Goal: Transaction & Acquisition: Obtain resource

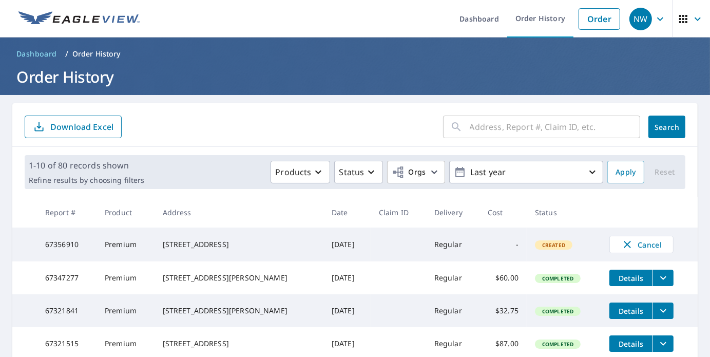
click at [648, 30] on span "NW" at bounding box center [648, 19] width 39 height 25
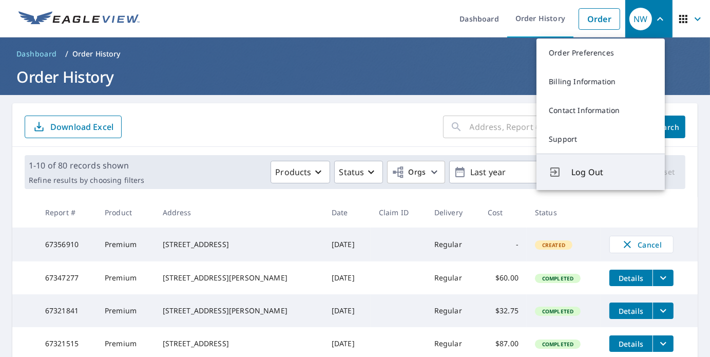
click at [591, 170] on span "Log Out" at bounding box center [611, 172] width 81 height 12
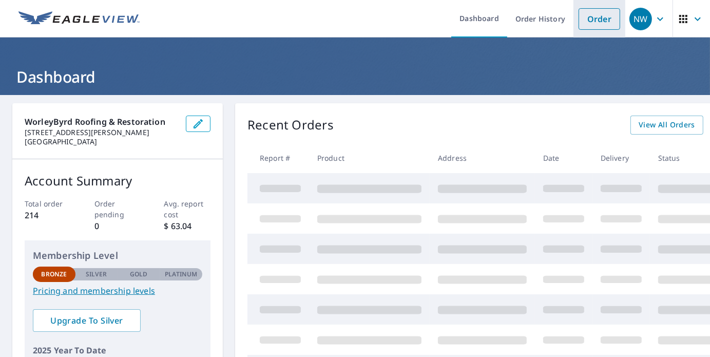
click at [588, 21] on link "Order" at bounding box center [600, 19] width 42 height 22
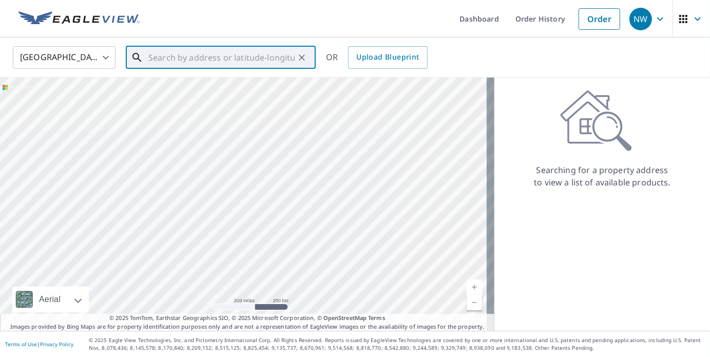
click at [236, 62] on input "text" at bounding box center [221, 57] width 146 height 29
paste input "[STREET_ADDRESS][PERSON_NAME]"
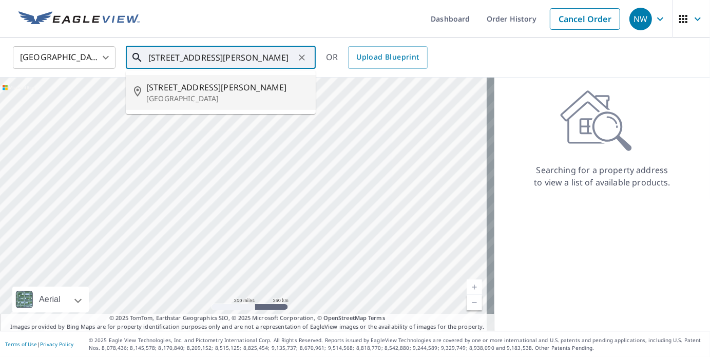
click at [182, 98] on p "[GEOGRAPHIC_DATA]" at bounding box center [226, 98] width 161 height 10
type input "[STREET_ADDRESS][PERSON_NAME]"
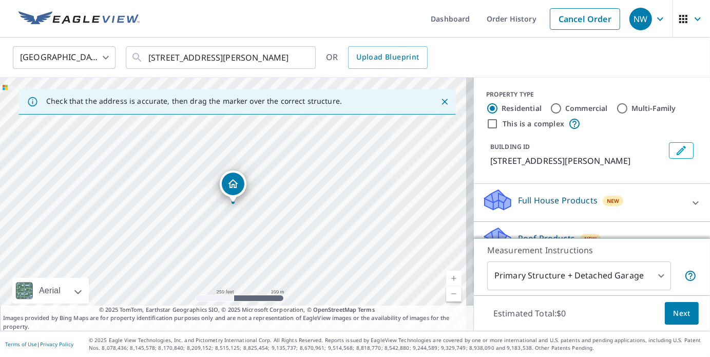
click at [445, 277] on body "NW NW Dashboard Order History Cancel Order NW [GEOGRAPHIC_DATA] [GEOGRAPHIC_DAT…" at bounding box center [355, 178] width 710 height 357
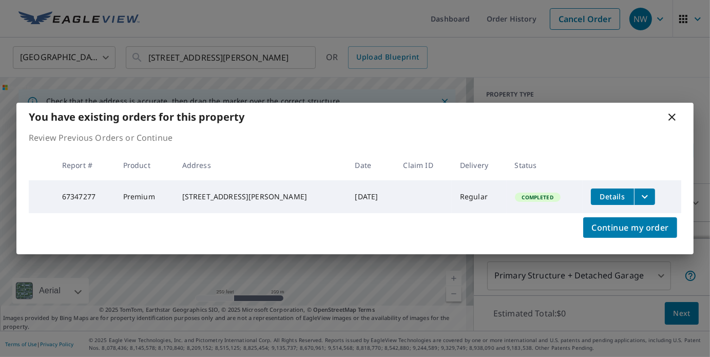
click at [445, 277] on div "You have existing orders for this property Review Previous Orders or Continue R…" at bounding box center [355, 178] width 710 height 357
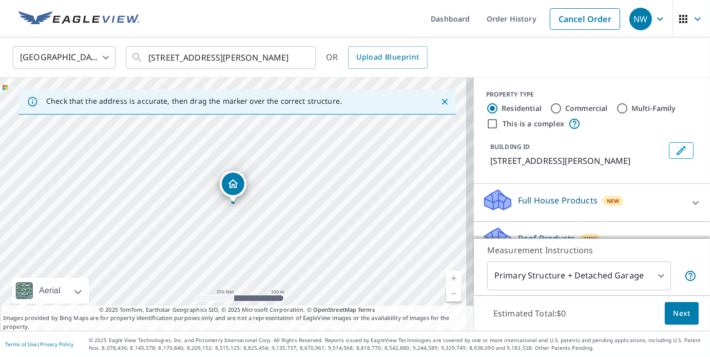
click at [446, 277] on link "Current Level 17, Zoom In" at bounding box center [453, 278] width 15 height 15
click at [251, 56] on input "[STREET_ADDRESS][PERSON_NAME]" at bounding box center [221, 57] width 146 height 29
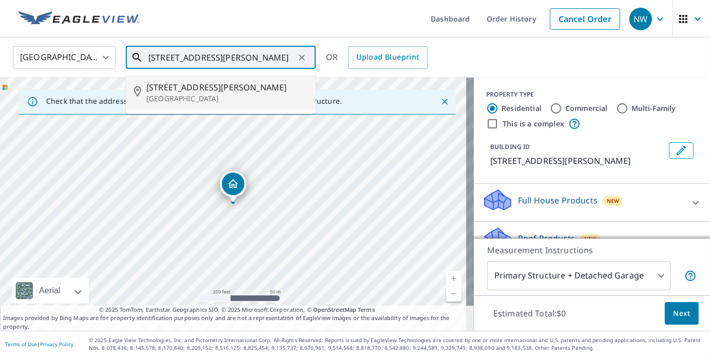
click at [204, 90] on span "[STREET_ADDRESS][PERSON_NAME]" at bounding box center [226, 87] width 161 height 12
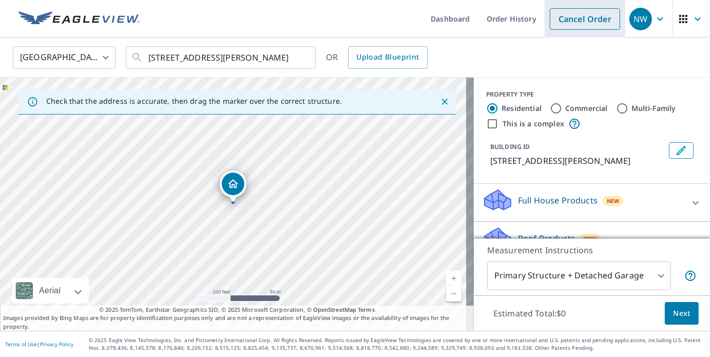
click at [564, 14] on link "Cancel Order" at bounding box center [585, 19] width 70 height 22
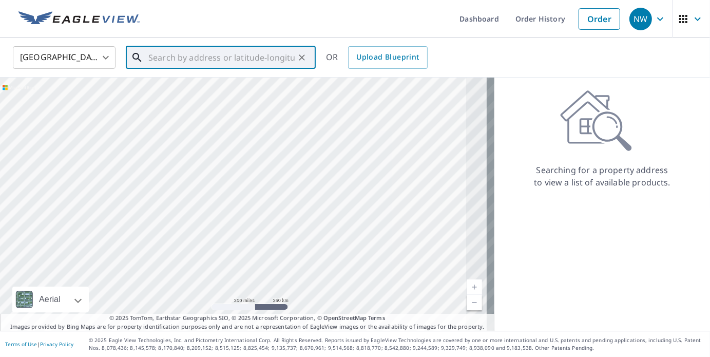
click at [267, 61] on input "text" at bounding box center [221, 57] width 146 height 29
paste input "[STREET_ADDRESS][PERSON_NAME]"
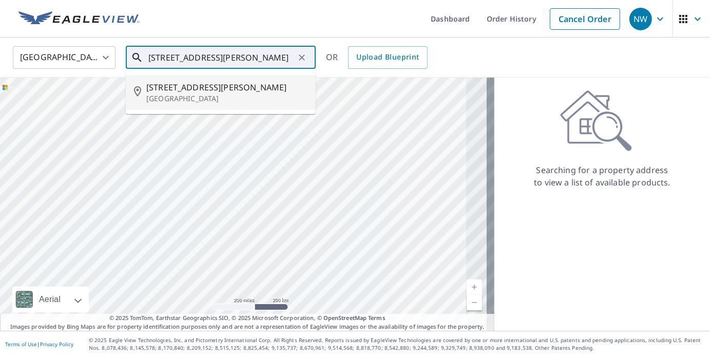
click at [181, 94] on p "[GEOGRAPHIC_DATA]" at bounding box center [226, 98] width 161 height 10
type input "[STREET_ADDRESS][PERSON_NAME]"
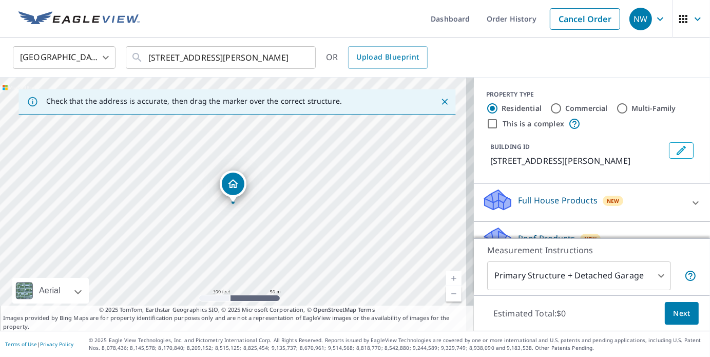
click at [446, 276] on link "Current Level 18, Zoom In" at bounding box center [453, 278] width 15 height 15
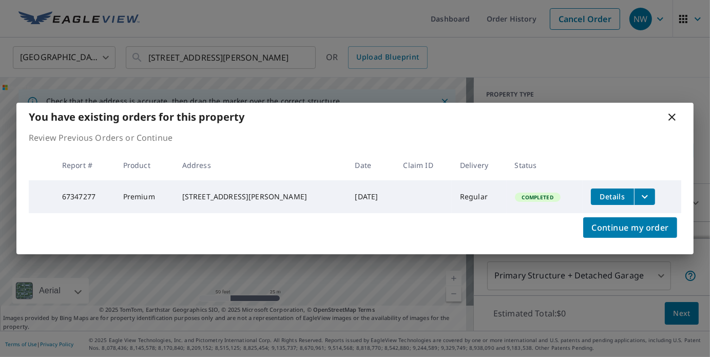
click at [452, 195] on td "Regular" at bounding box center [479, 196] width 55 height 33
click at [639, 191] on icon "filesDropdownBtn-67347277" at bounding box center [645, 196] width 12 height 12
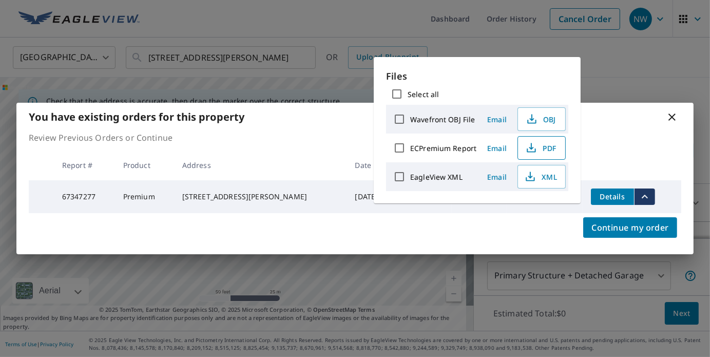
click at [541, 145] on span "PDF" at bounding box center [540, 148] width 33 height 12
